Goal: Information Seeking & Learning: Check status

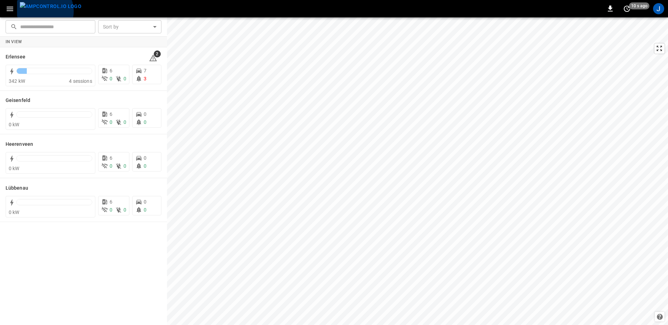
click at [41, 11] on img "menu" at bounding box center [51, 6] width 62 height 9
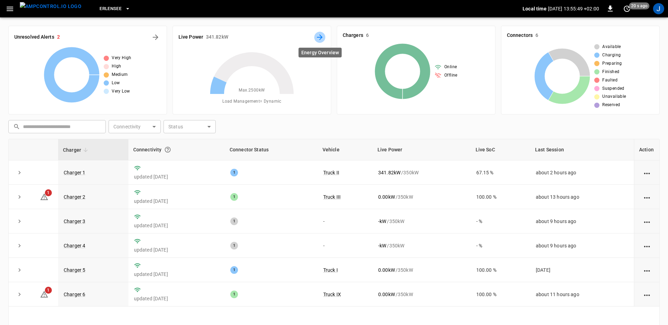
click at [324, 40] on icon "Energy Overview" at bounding box center [320, 37] width 8 height 8
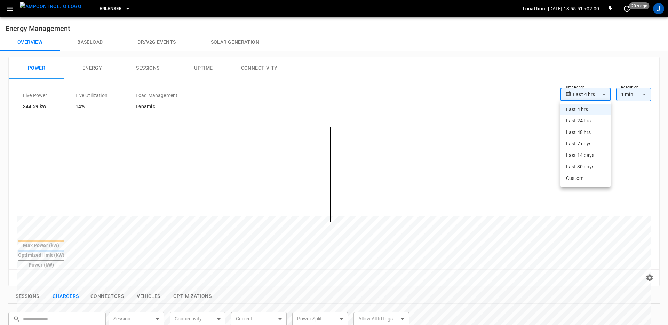
click at [587, 89] on body "**********" at bounding box center [334, 292] width 668 height 584
click at [589, 133] on li "Last 48 hrs" at bounding box center [586, 132] width 50 height 11
type input "**********"
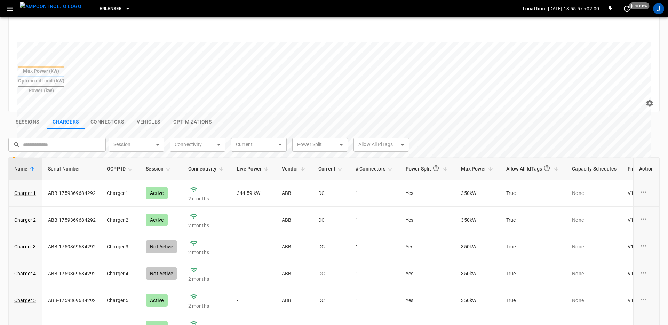
scroll to position [209, 0]
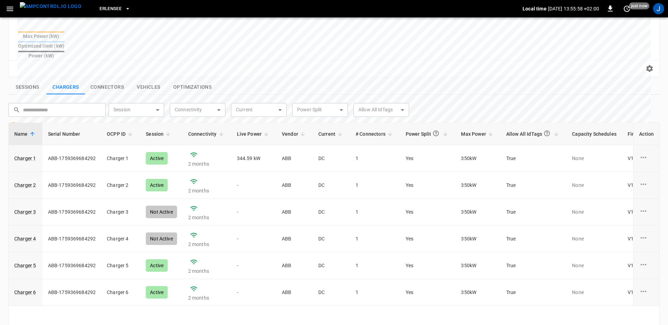
click at [11, 6] on icon "button" at bounding box center [10, 9] width 9 height 9
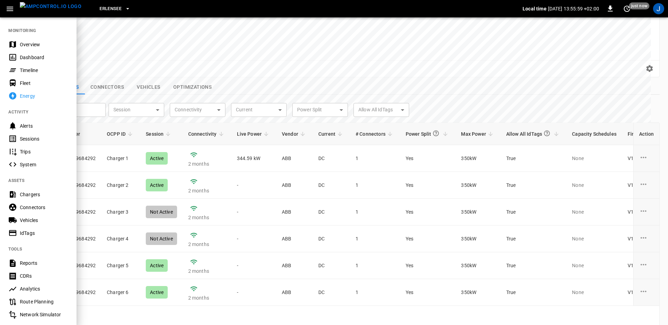
click at [27, 80] on div "Fleet" at bounding box center [44, 83] width 48 height 7
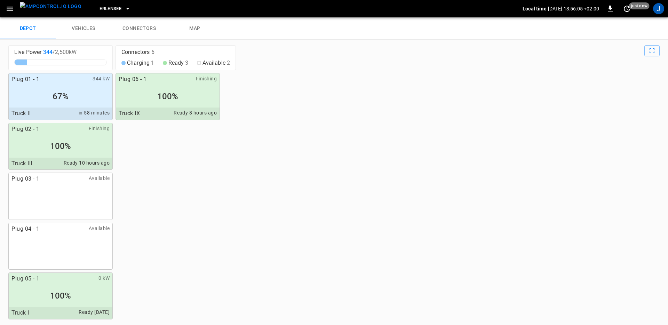
click at [656, 15] on div "Erlensee Local time [DATE] 13:56:05 +02:00 0 just now J" at bounding box center [334, 8] width 668 height 17
click at [658, 15] on div "J" at bounding box center [658, 8] width 13 height 13
click at [658, 12] on div "J" at bounding box center [658, 8] width 11 height 11
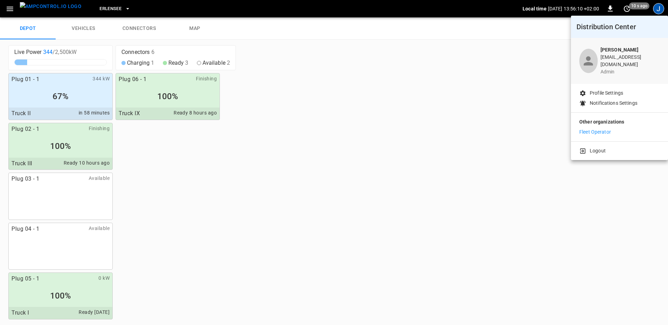
click at [329, 132] on div at bounding box center [334, 162] width 668 height 325
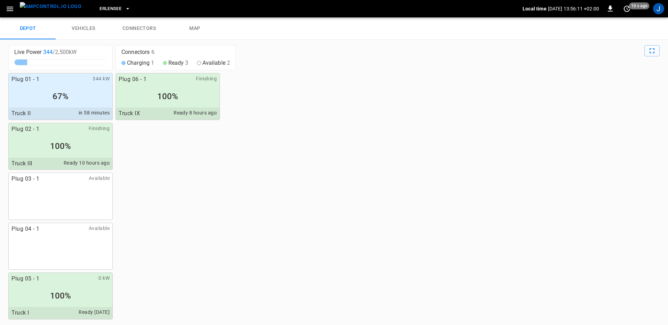
click at [43, 7] on img "menu" at bounding box center [51, 6] width 62 height 9
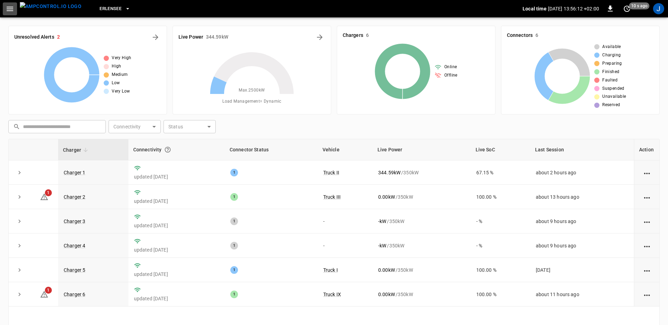
click at [11, 7] on icon "button" at bounding box center [10, 9] width 7 height 5
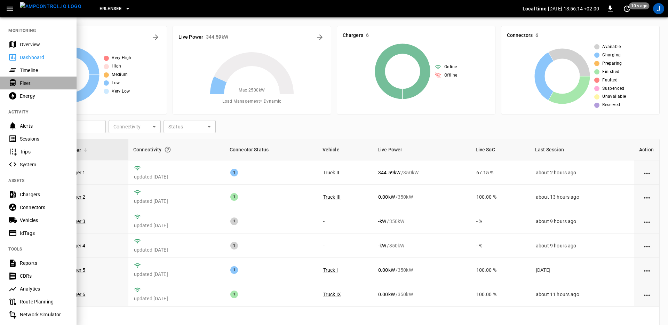
click at [31, 86] on div "Fleet" at bounding box center [44, 83] width 48 height 7
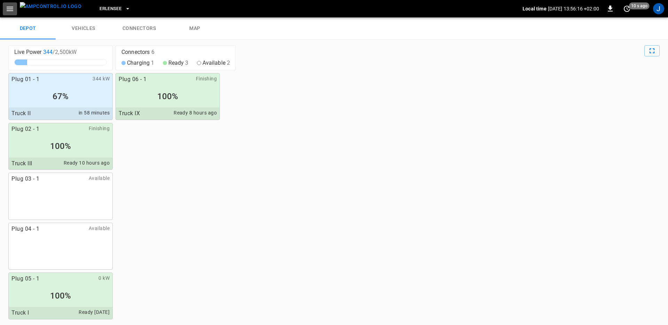
click at [14, 8] on button "button" at bounding box center [10, 8] width 14 height 13
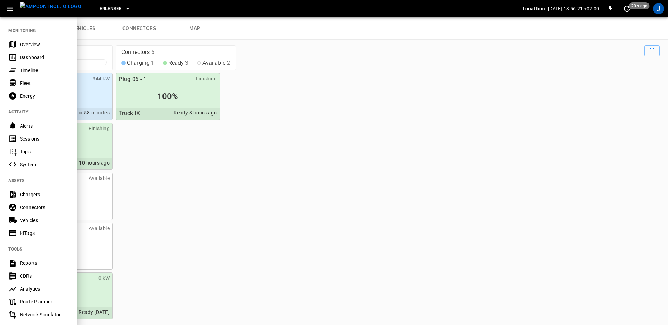
click at [55, 9] on img "menu" at bounding box center [51, 6] width 62 height 9
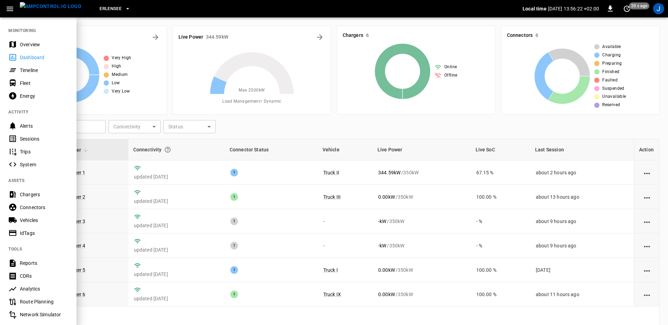
click at [34, 45] on div "Overview" at bounding box center [44, 44] width 48 height 7
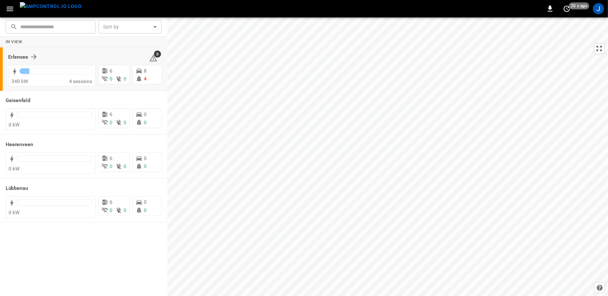
click at [76, 57] on div "Erlensee" at bounding box center [74, 57] width 132 height 8
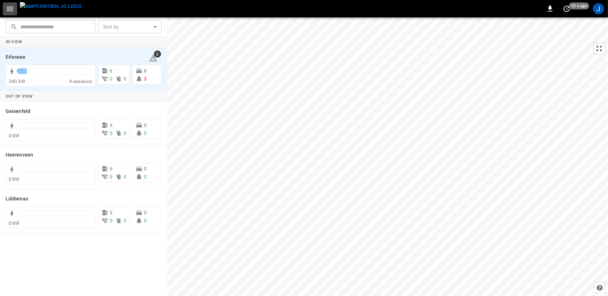
click at [13, 13] on icon "button" at bounding box center [10, 9] width 9 height 9
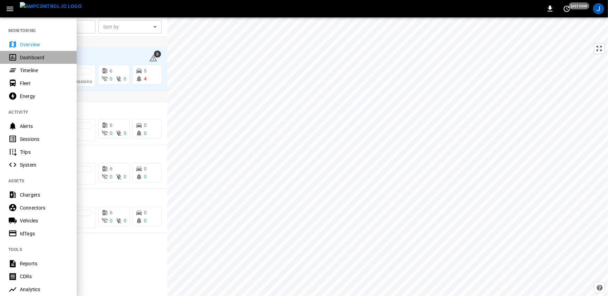
click at [32, 57] on div "Dashboard" at bounding box center [44, 57] width 48 height 7
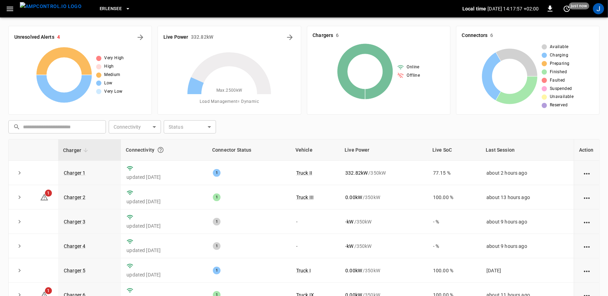
click at [6, 6] on icon "button" at bounding box center [10, 9] width 9 height 9
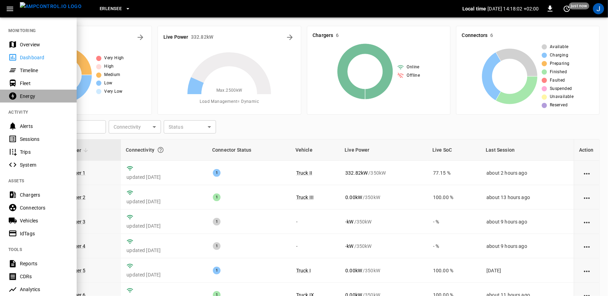
click at [26, 95] on div "Energy" at bounding box center [44, 96] width 48 height 7
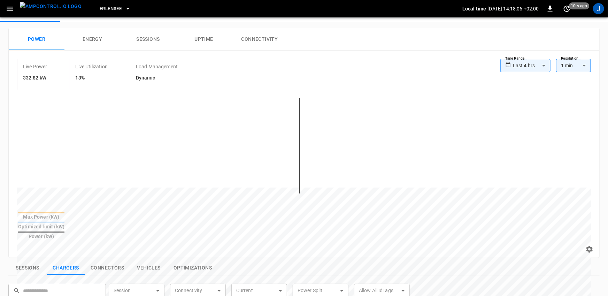
scroll to position [32, 0]
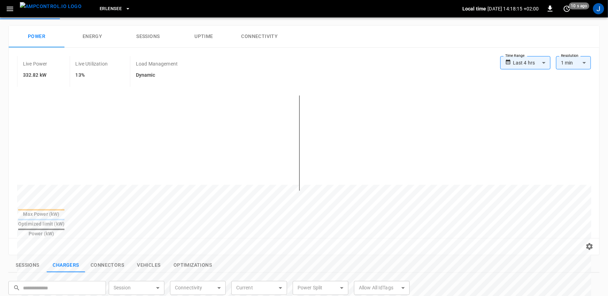
click at [523, 62] on body "**********" at bounding box center [304, 249] width 608 height 563
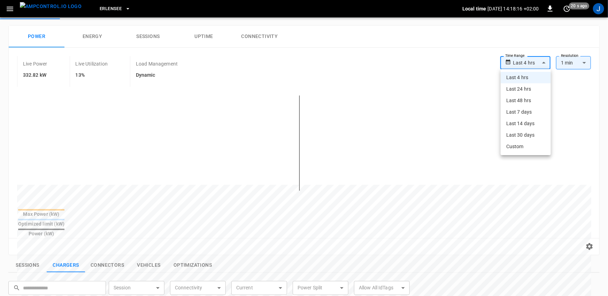
click at [522, 89] on li "Last 24 hrs" at bounding box center [525, 88] width 50 height 11
type input "**********"
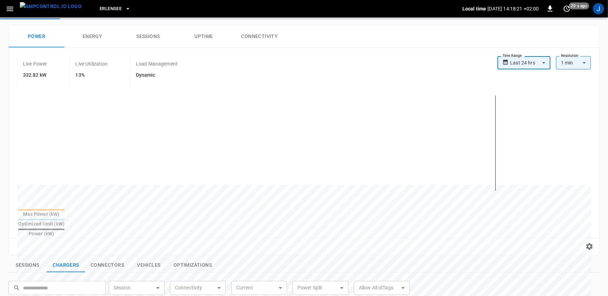
click at [529, 64] on body "**********" at bounding box center [304, 249] width 608 height 563
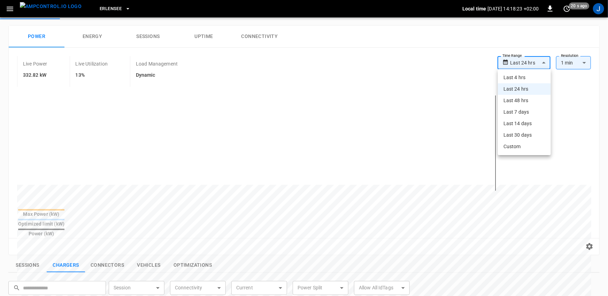
click at [444, 36] on div at bounding box center [304, 148] width 608 height 296
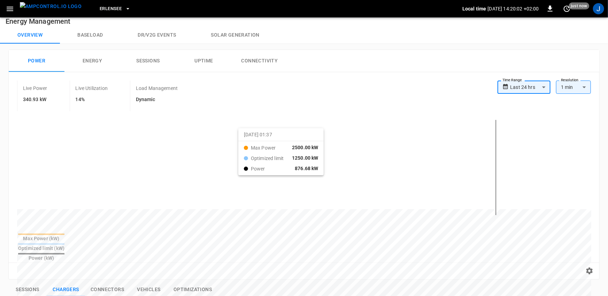
scroll to position [0, 0]
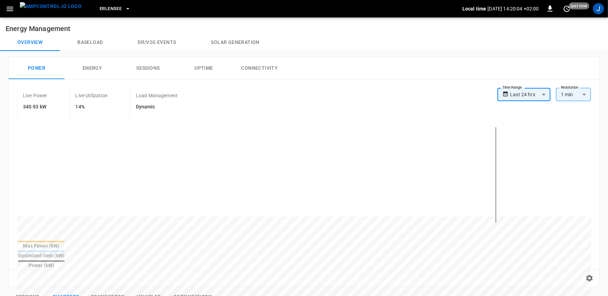
click at [89, 44] on button "Baseload" at bounding box center [90, 42] width 60 height 17
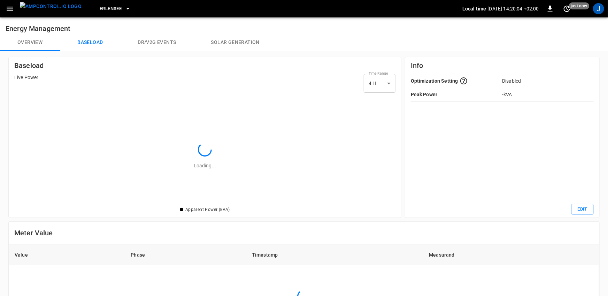
scroll to position [109, 381]
click at [264, 53] on div "Baseload Live Power - Time Range 4 H ** select-time-range No data available App…" at bounding box center [203, 135] width 396 height 164
click at [41, 40] on button "Overview" at bounding box center [30, 42] width 60 height 17
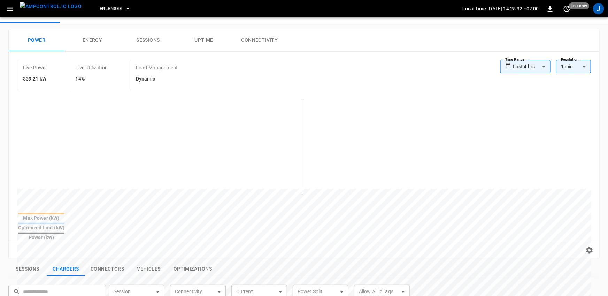
scroll to position [29, 0]
click at [201, 42] on button "Uptime" at bounding box center [204, 40] width 56 height 22
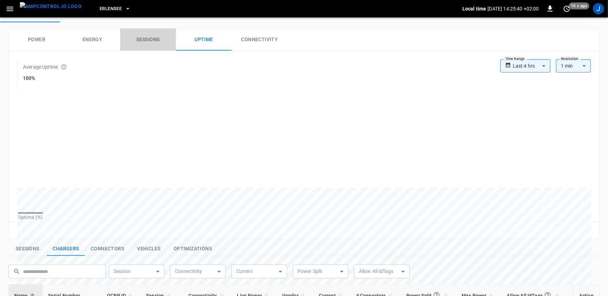
click at [156, 43] on button "Sessions" at bounding box center [148, 40] width 56 height 22
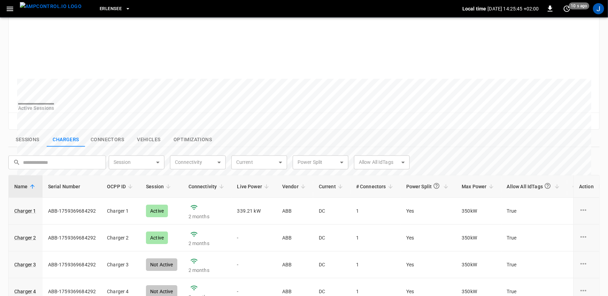
scroll to position [139, 0]
click at [33, 143] on button "Sessions" at bounding box center [27, 138] width 38 height 15
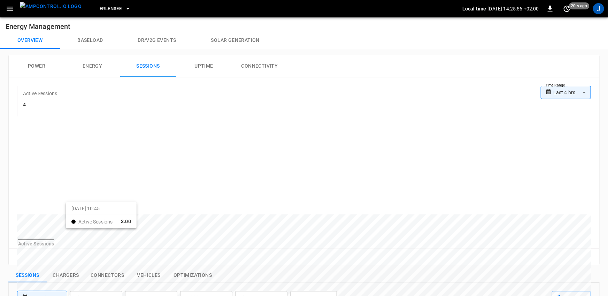
scroll to position [0, 0]
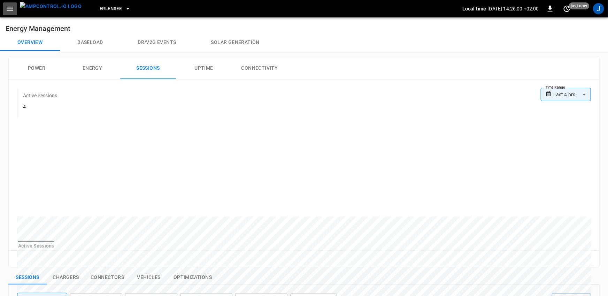
click at [13, 9] on icon "button" at bounding box center [10, 9] width 9 height 9
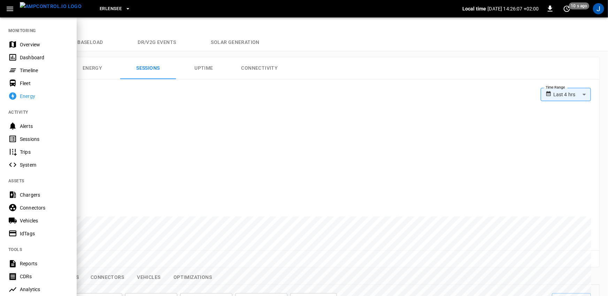
click at [24, 55] on div "Dashboard" at bounding box center [44, 57] width 48 height 7
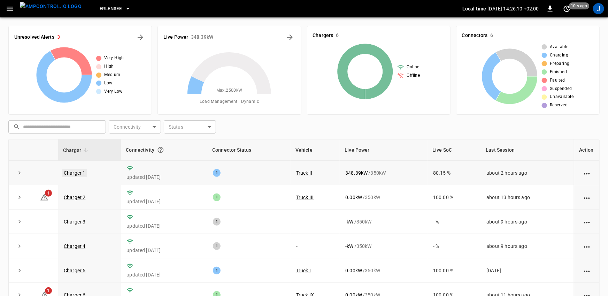
click at [80, 173] on link "Charger 1" at bounding box center [74, 172] width 24 height 8
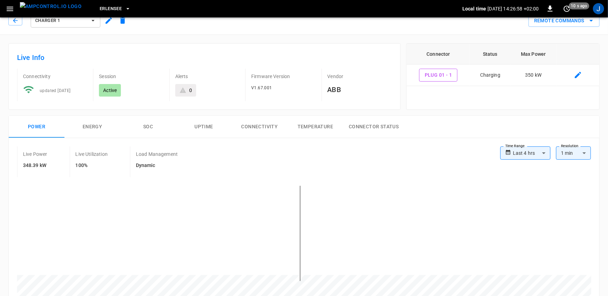
scroll to position [10, 0]
click at [552, 25] on button "Remote Commands" at bounding box center [563, 21] width 71 height 13
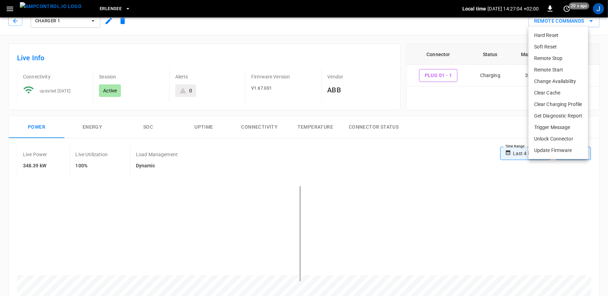
click at [485, 29] on div at bounding box center [304, 148] width 608 height 296
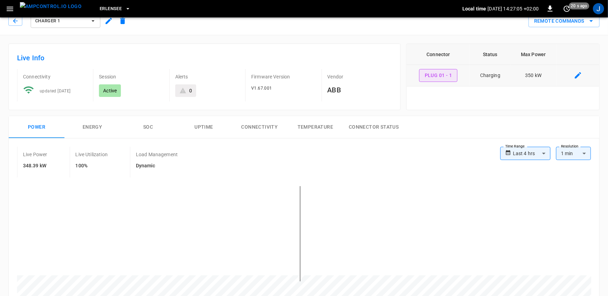
scroll to position [0, 0]
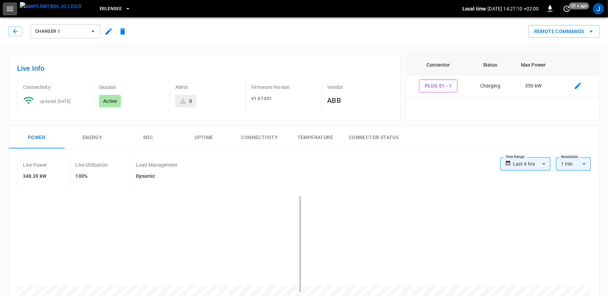
click at [11, 11] on icon "button" at bounding box center [10, 9] width 9 height 9
